Goal: Task Accomplishment & Management: Use online tool/utility

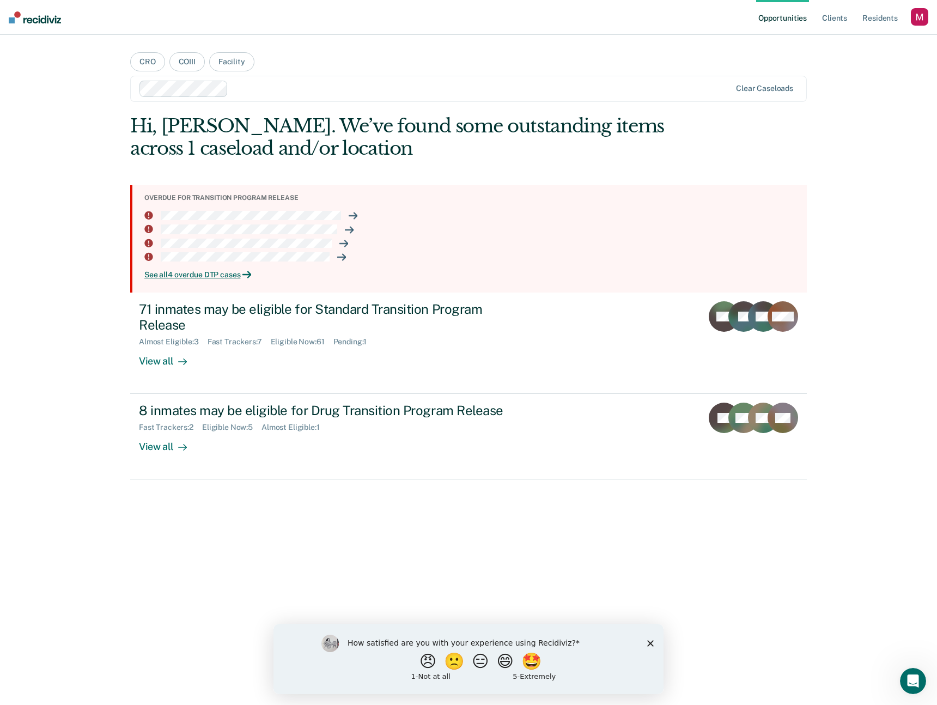
click at [917, 18] on div "button" at bounding box center [919, 16] width 17 height 17
click at [838, 43] on link "Profile" at bounding box center [876, 44] width 88 height 9
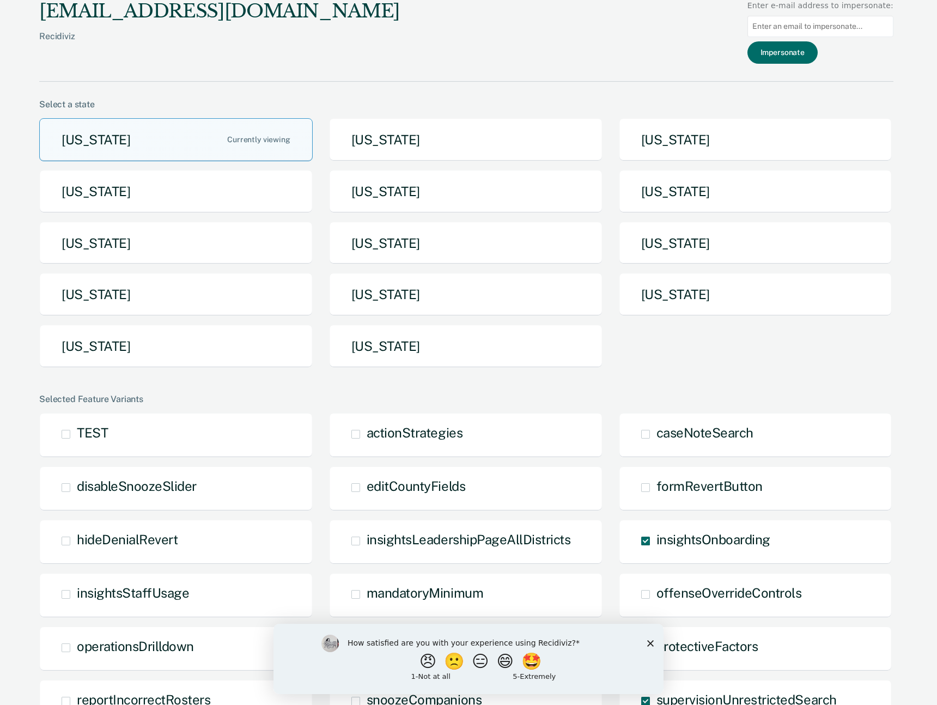
click at [835, 27] on input at bounding box center [821, 26] width 146 height 21
paste input "[EMAIL_ADDRESS][DOMAIN_NAME][US_STATE]"
type input "[EMAIL_ADDRESS][DOMAIN_NAME][US_STATE]"
click at [790, 57] on button "Impersonate" at bounding box center [783, 52] width 70 height 22
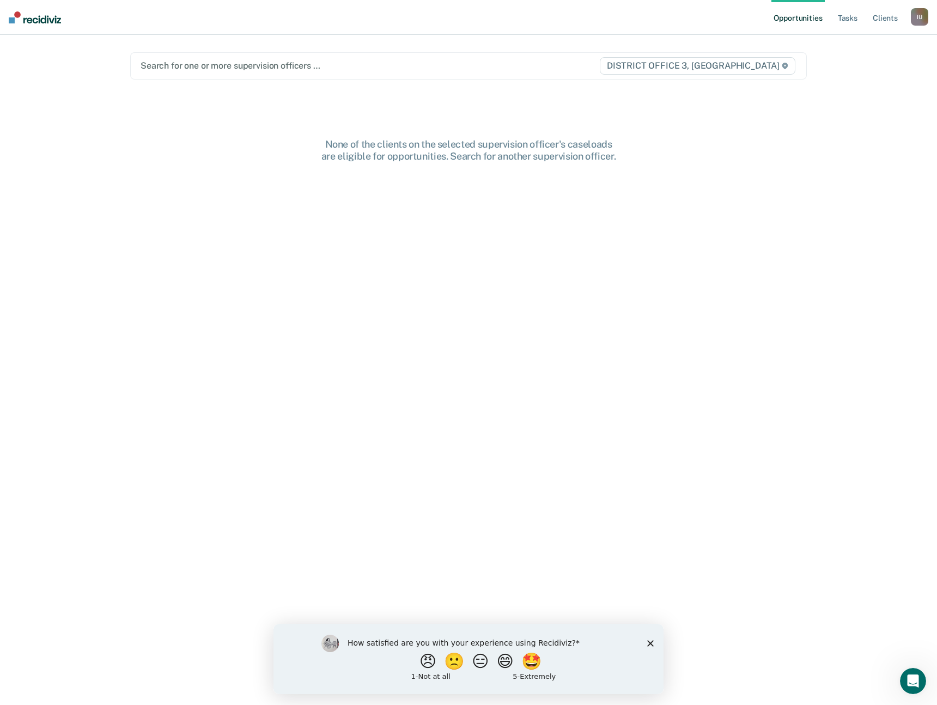
click at [918, 16] on div "I U" at bounding box center [919, 16] width 17 height 17
click at [862, 54] on link "Go to PSI Supervisor Dashboard" at bounding box center [864, 57] width 111 height 9
